Goal: Information Seeking & Learning: Learn about a topic

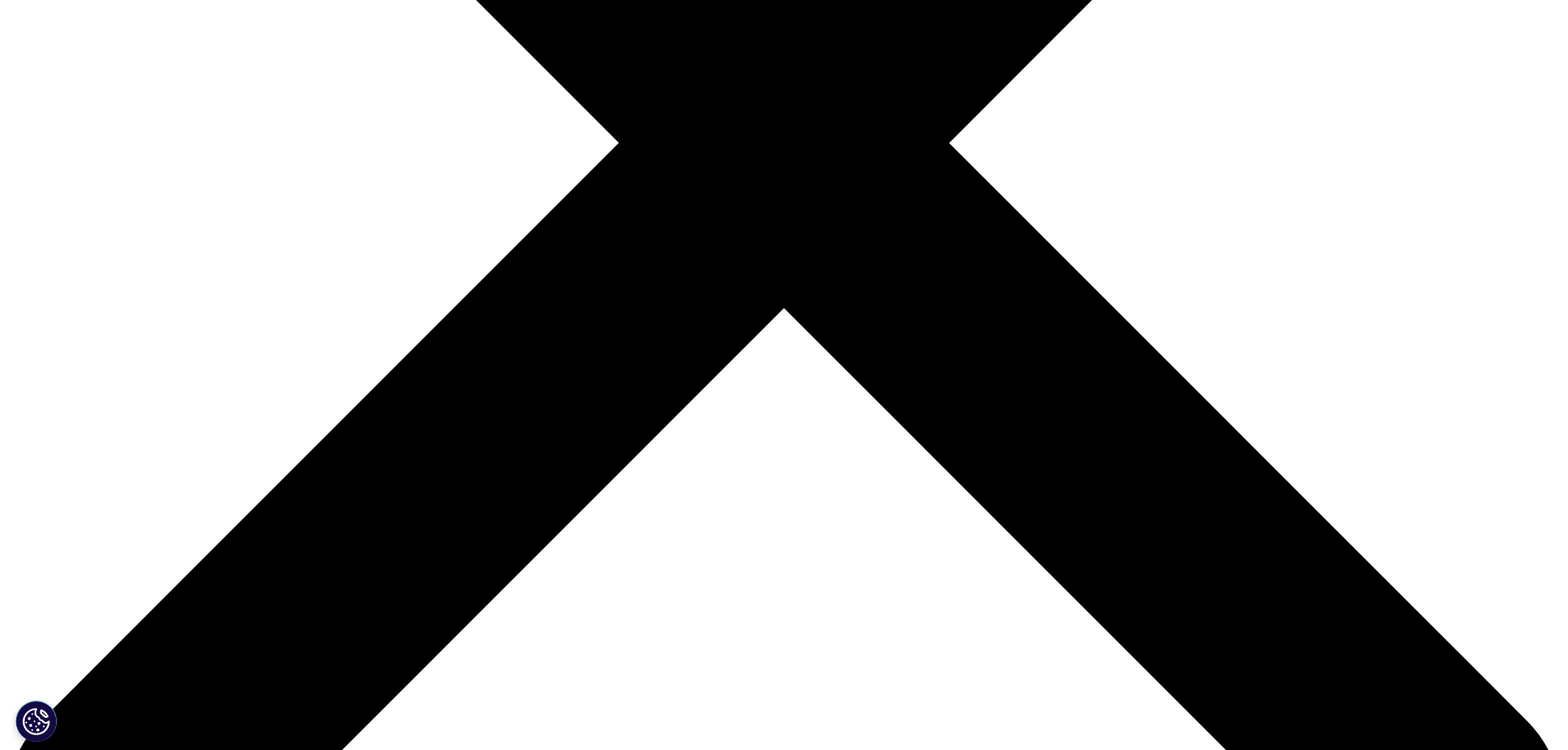
scroll to position [577, 0]
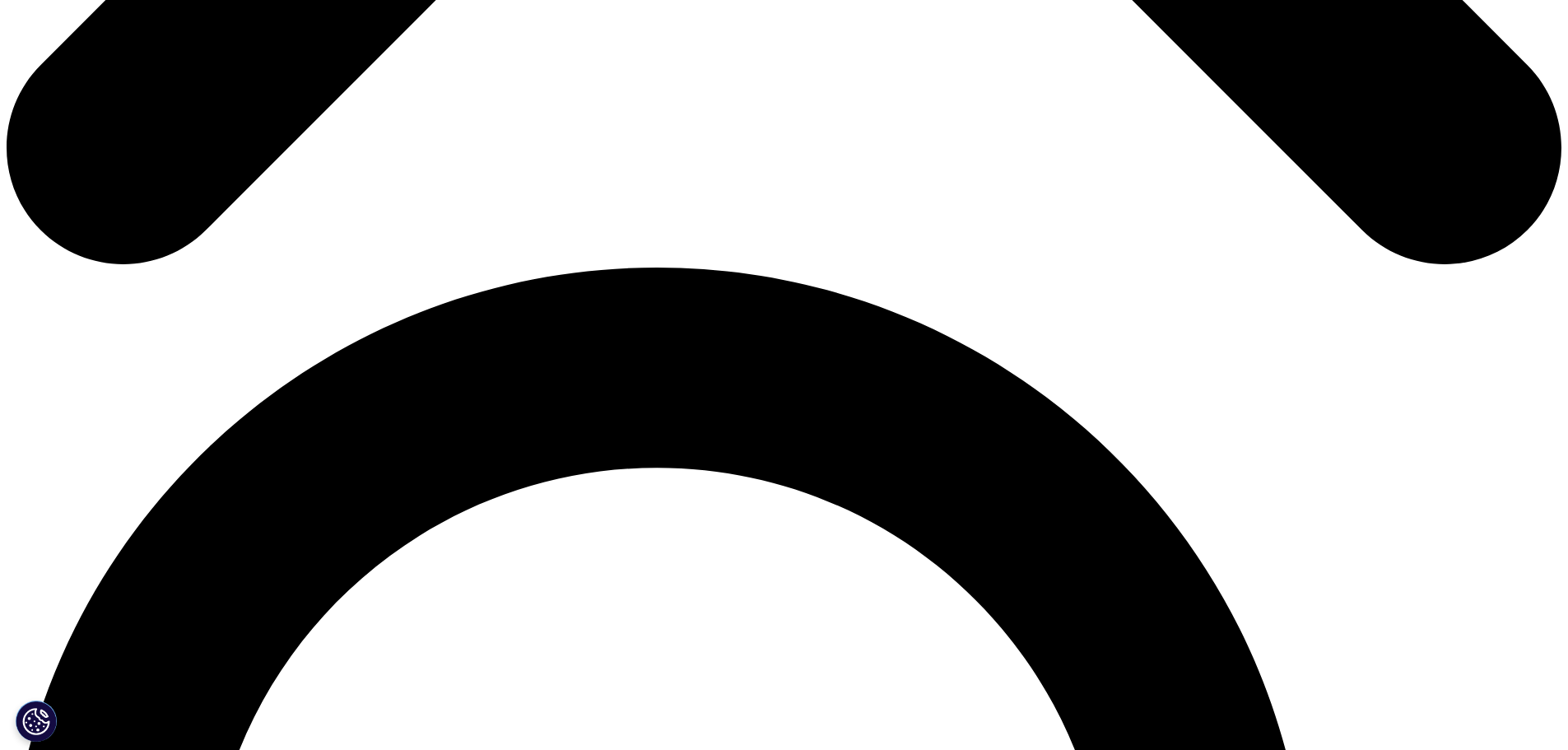
scroll to position [1318, 0]
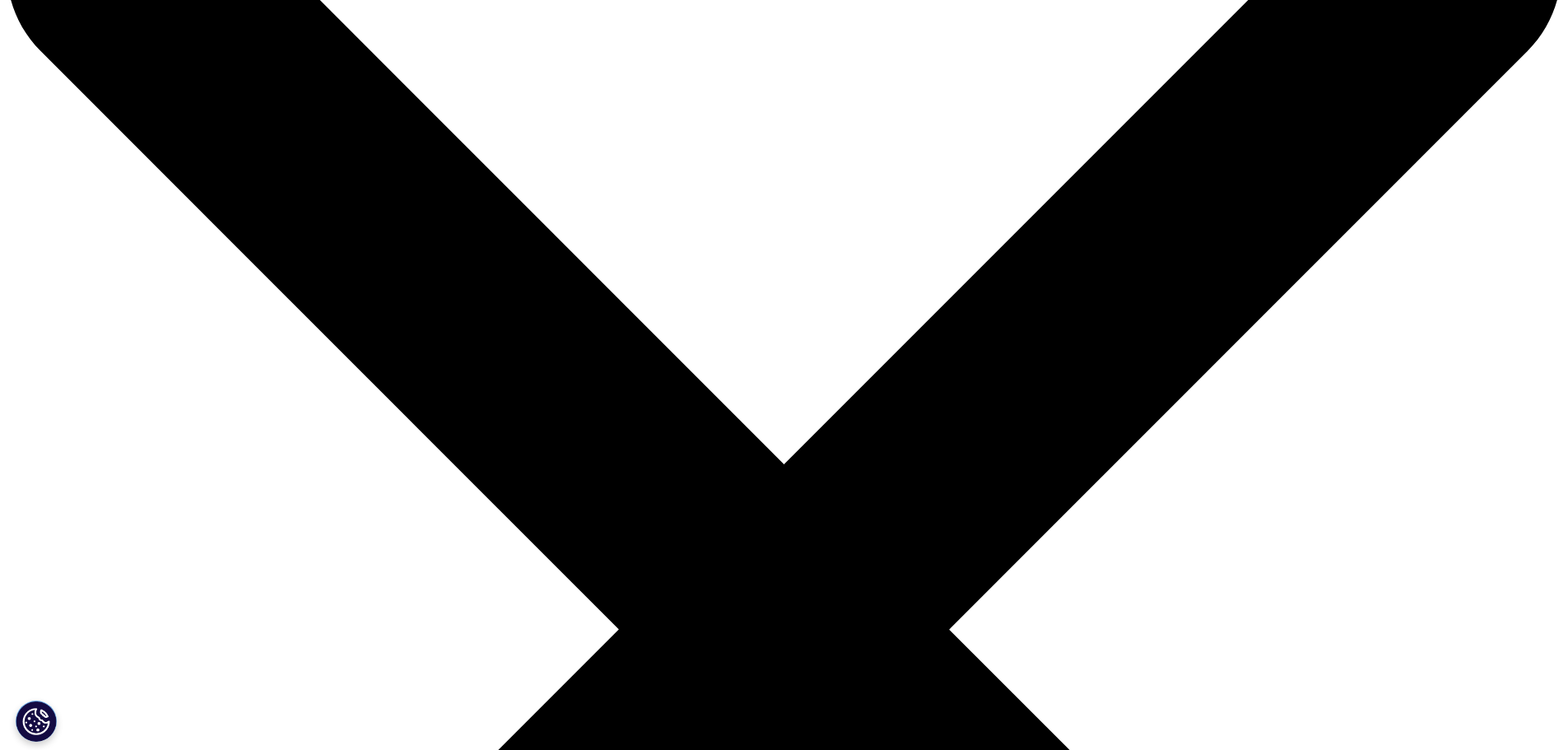
scroll to position [412, 0]
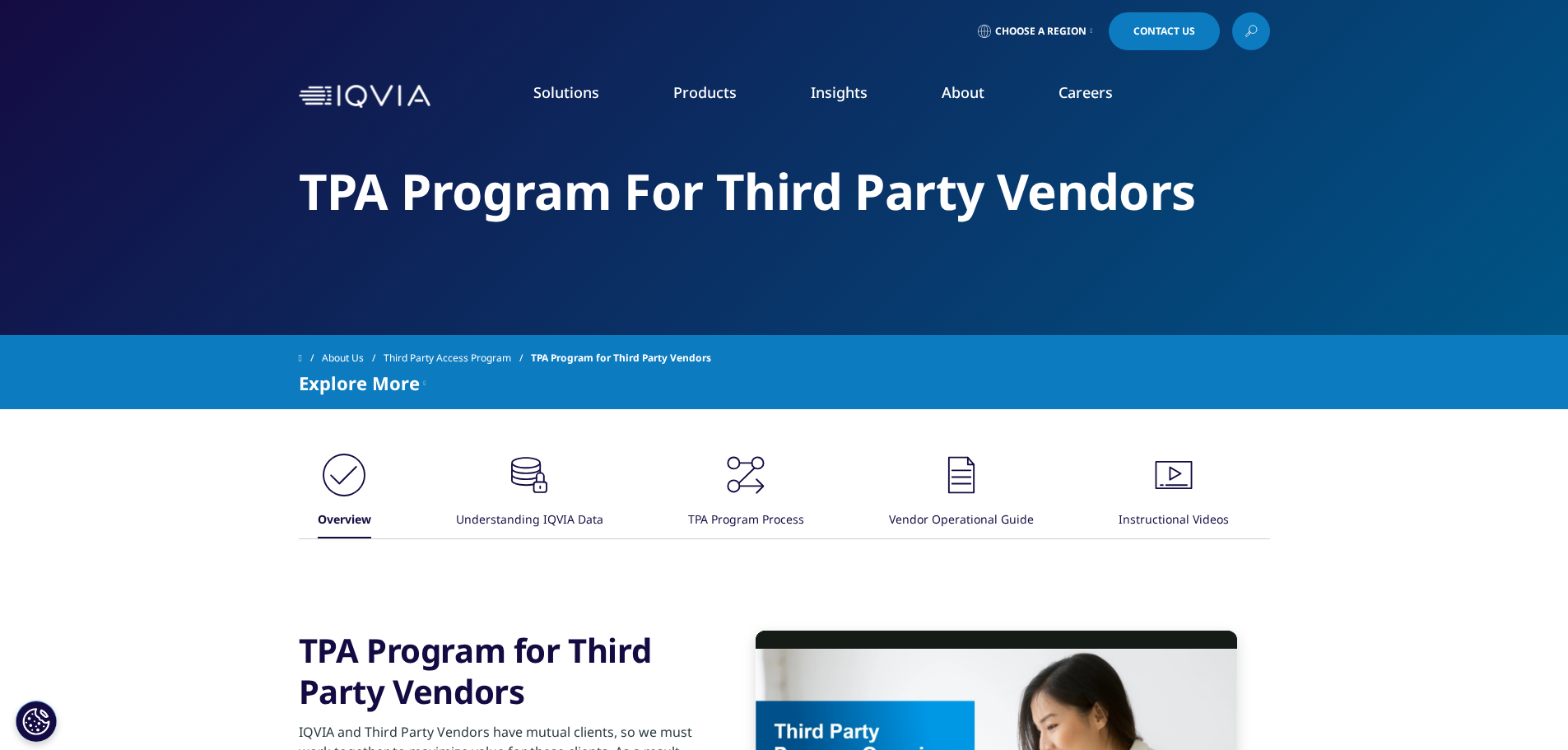
click at [964, 480] on icon ".cls-1{fill:#231f20;}" at bounding box center [962, 476] width 50 height 50
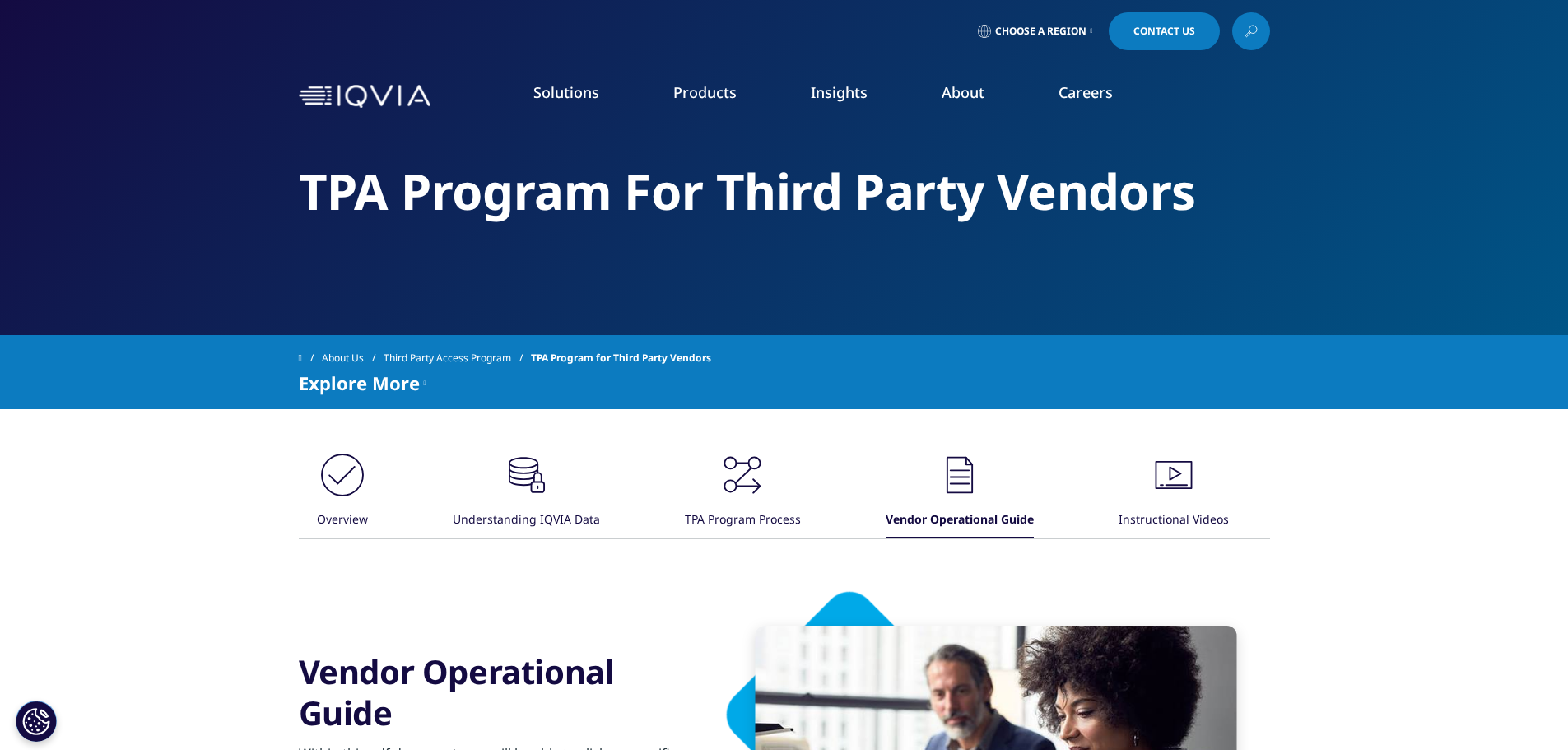
click at [1170, 482] on icon ".cls-1{fill:#231f20;}" at bounding box center [1174, 476] width 50 height 50
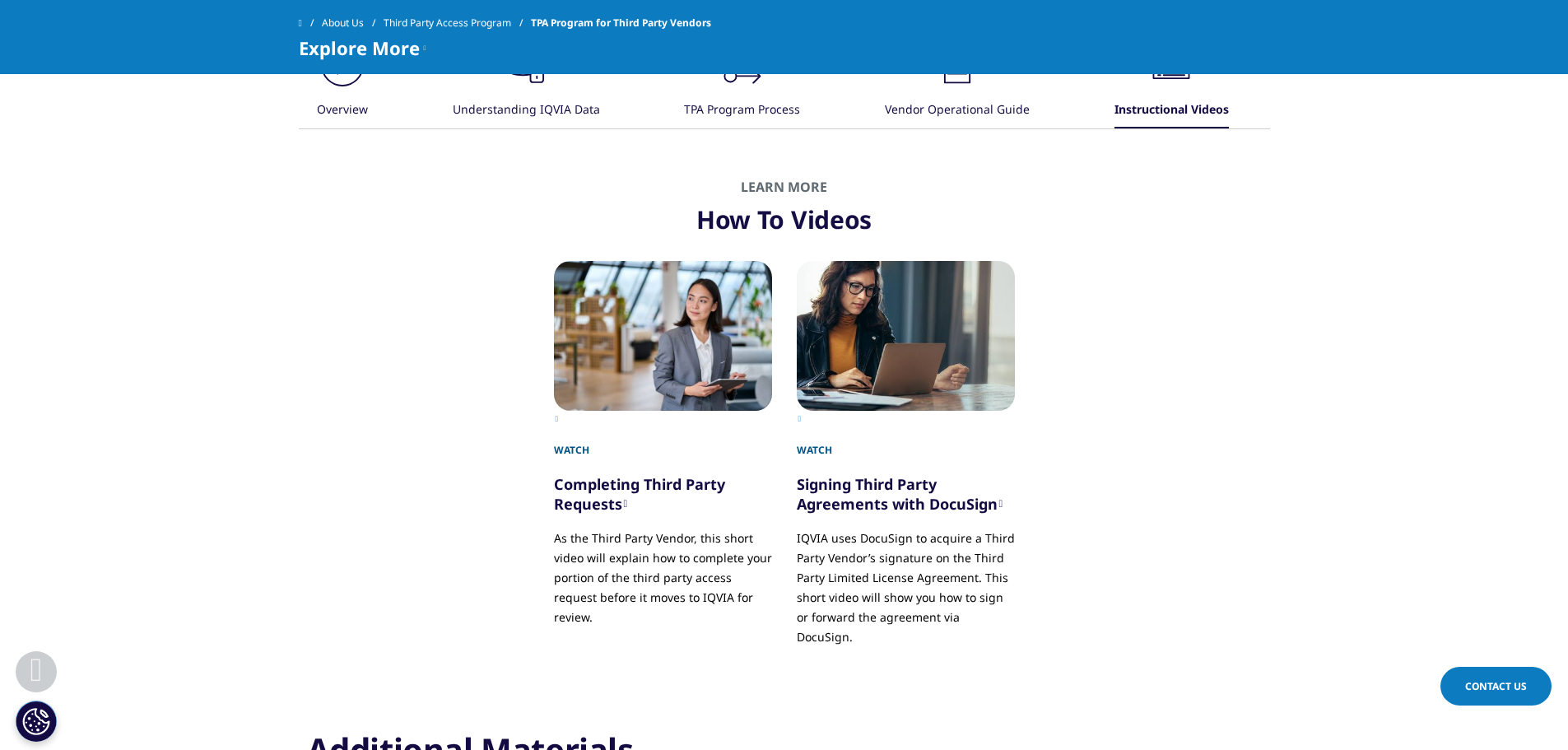
scroll to position [329, 0]
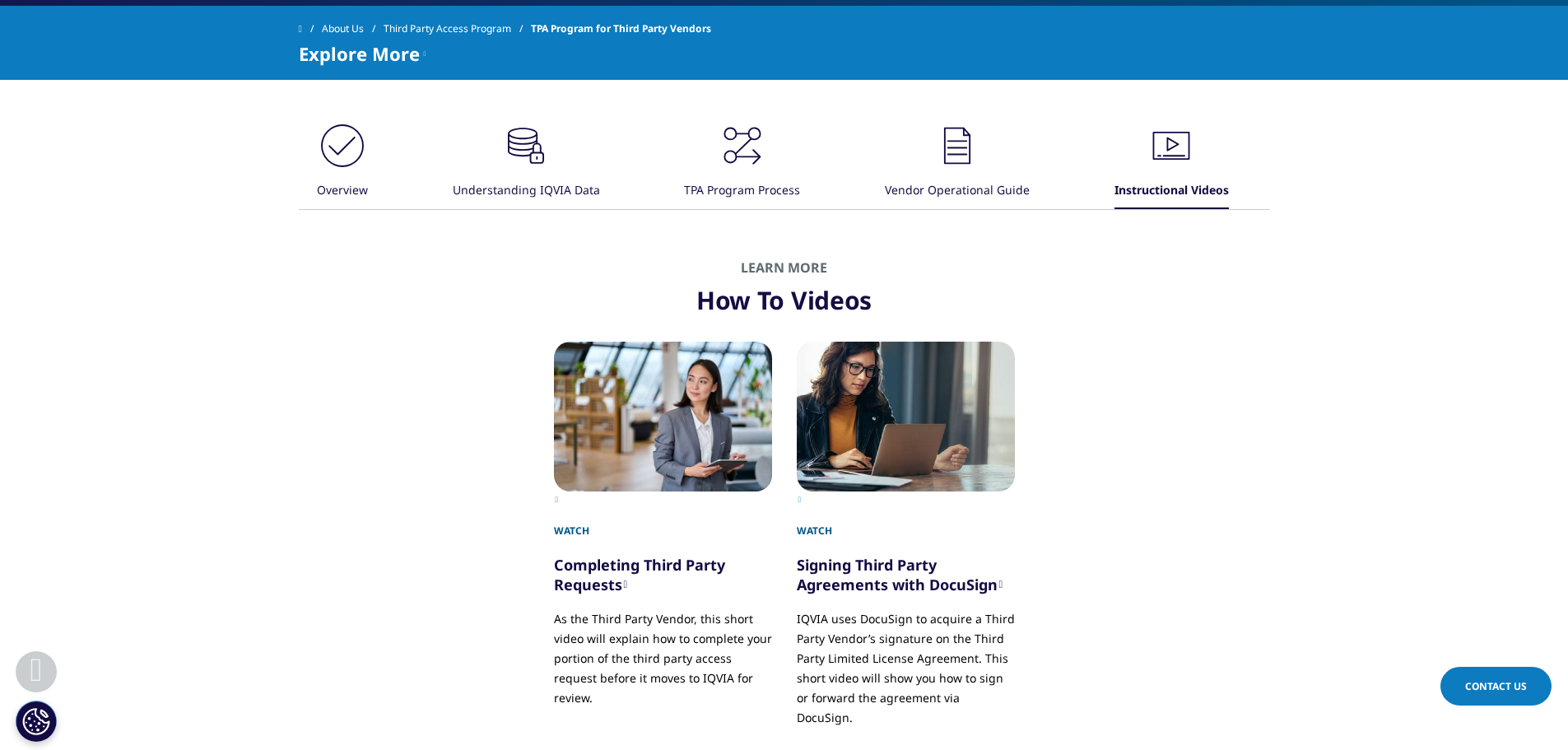
click at [961, 158] on icon ".cls-1{fill:#231f20;}" at bounding box center [958, 146] width 50 height 50
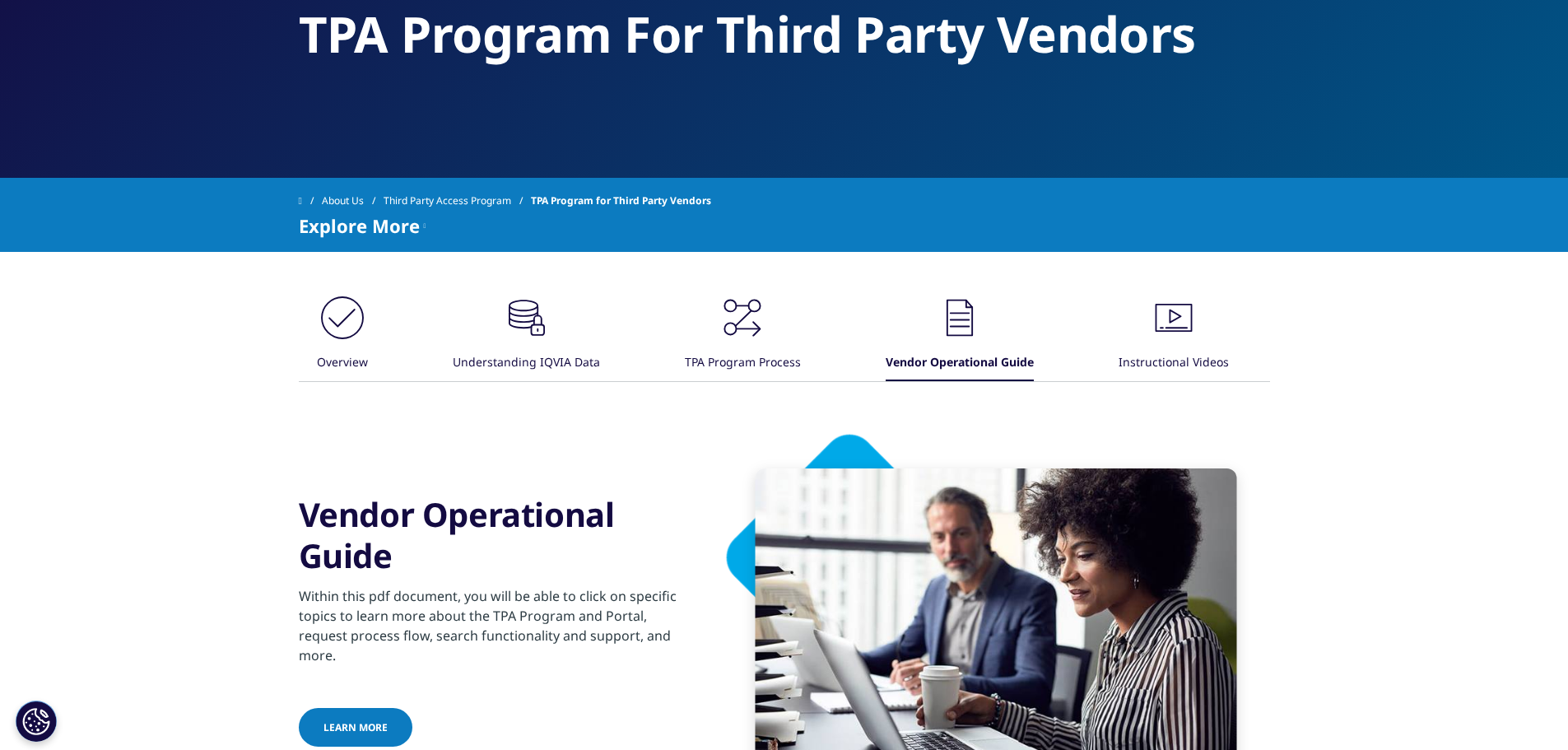
scroll to position [0, 0]
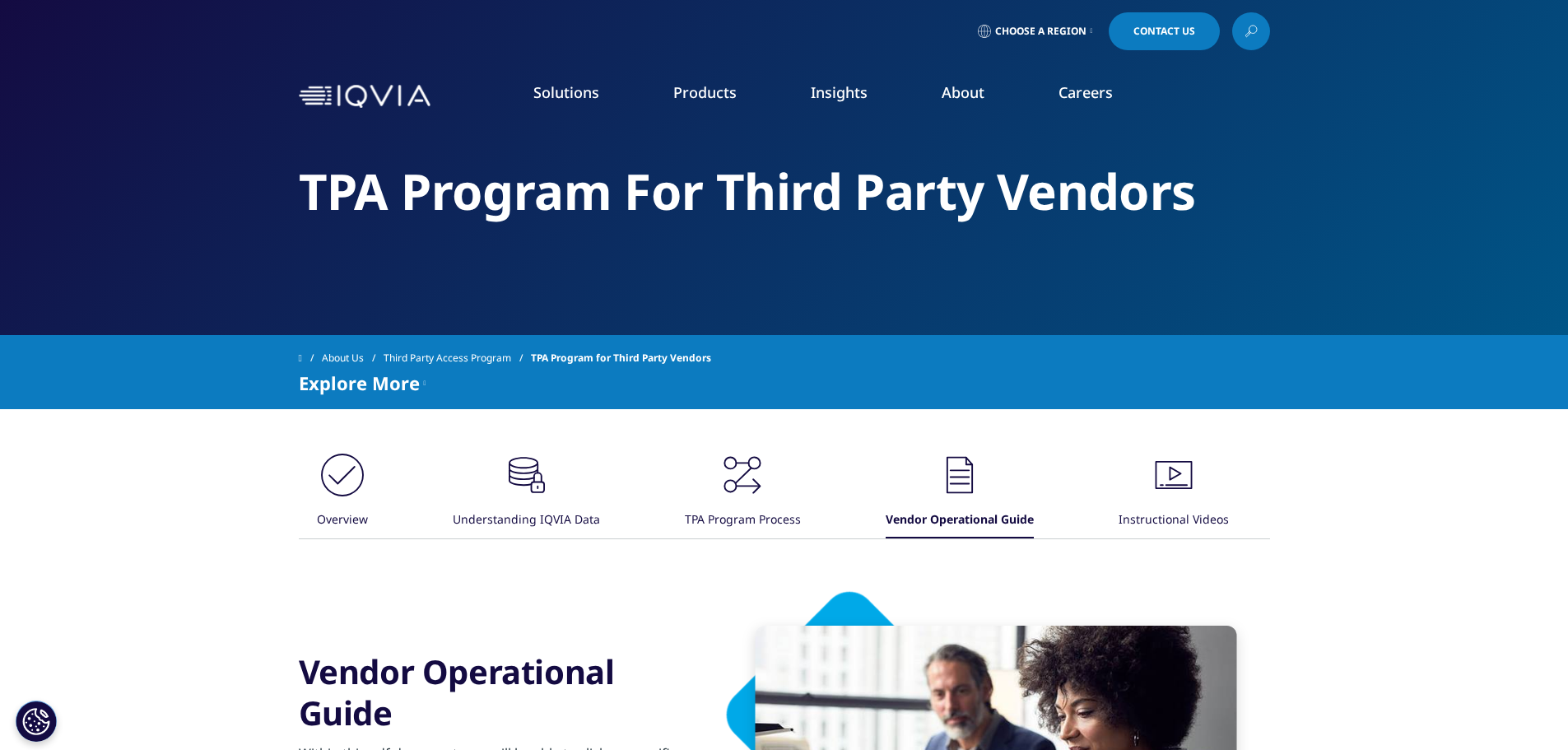
click at [1248, 36] on icon at bounding box center [1251, 31] width 13 height 22
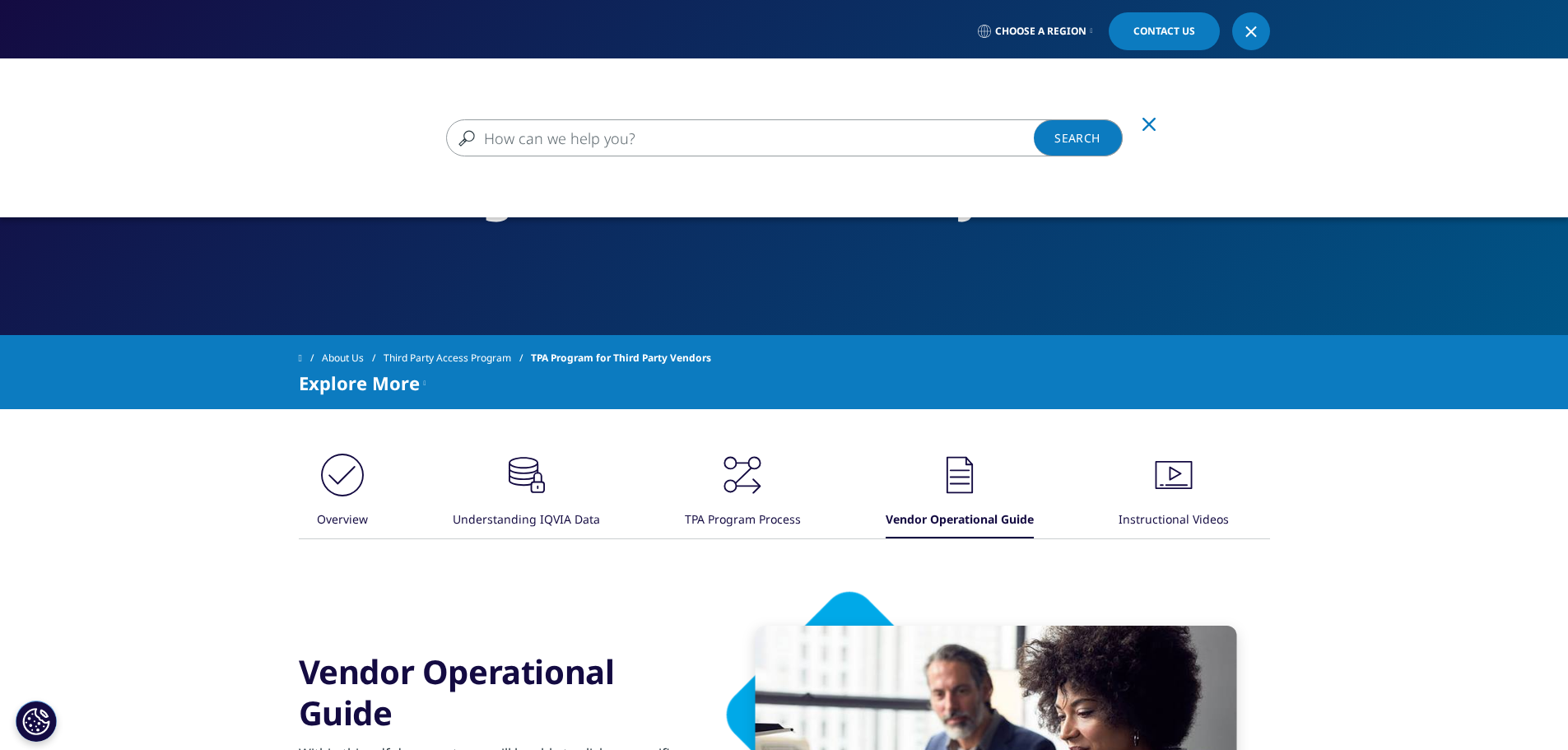
click at [634, 152] on input "Search" at bounding box center [784, 138] width 677 height 37
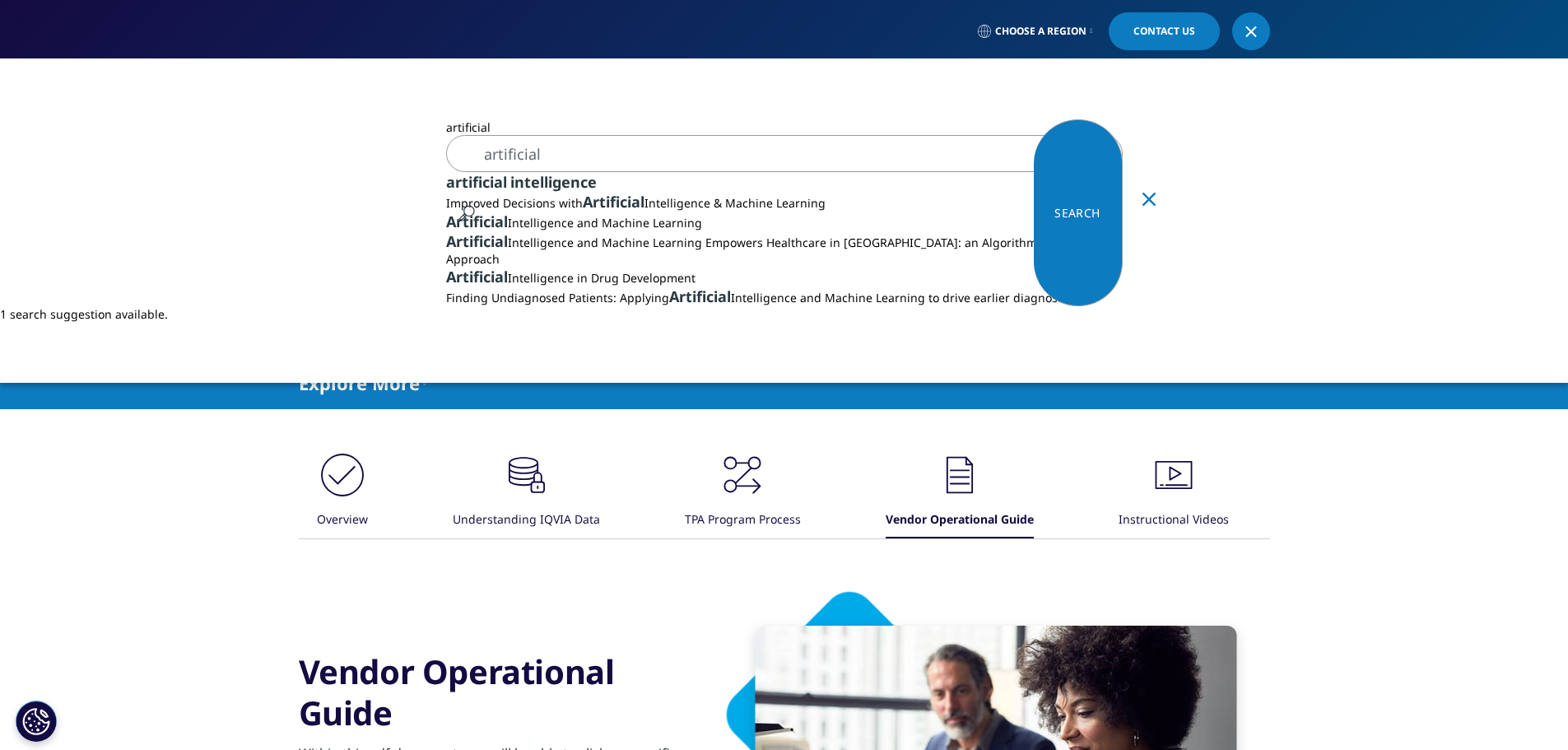
type input "artificial"
click at [562, 184] on span "intelligence" at bounding box center [553, 182] width 86 height 20
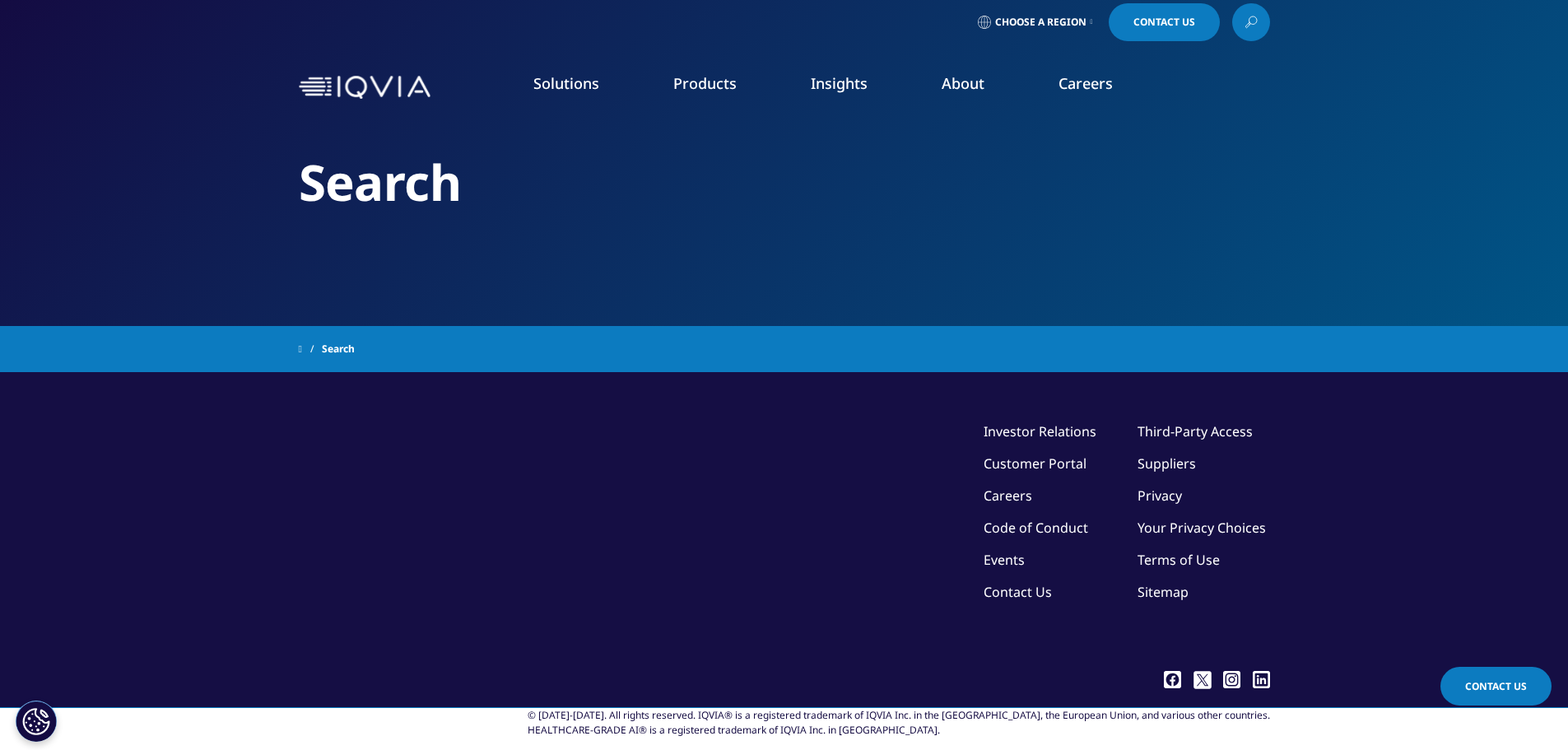
scroll to position [54, 0]
type input "artificial intelligence"
